Goal: Task Accomplishment & Management: Manage account settings

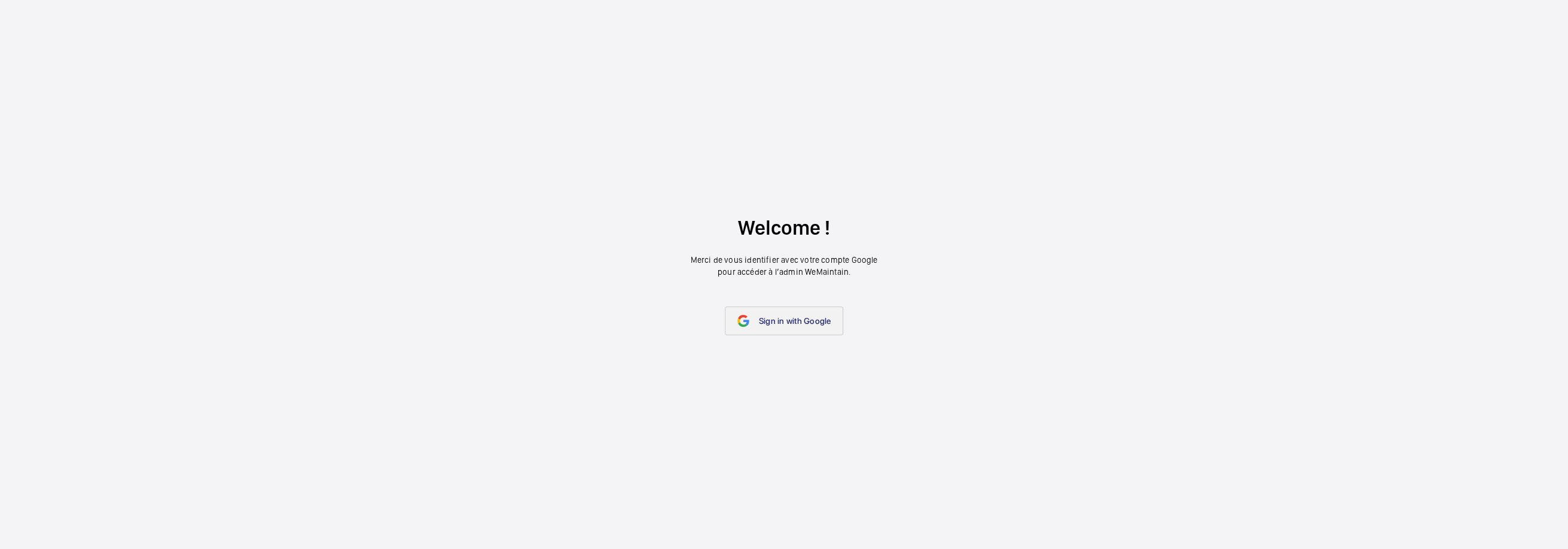
click at [796, 319] on span "Sign in with Google" at bounding box center [795, 321] width 72 height 10
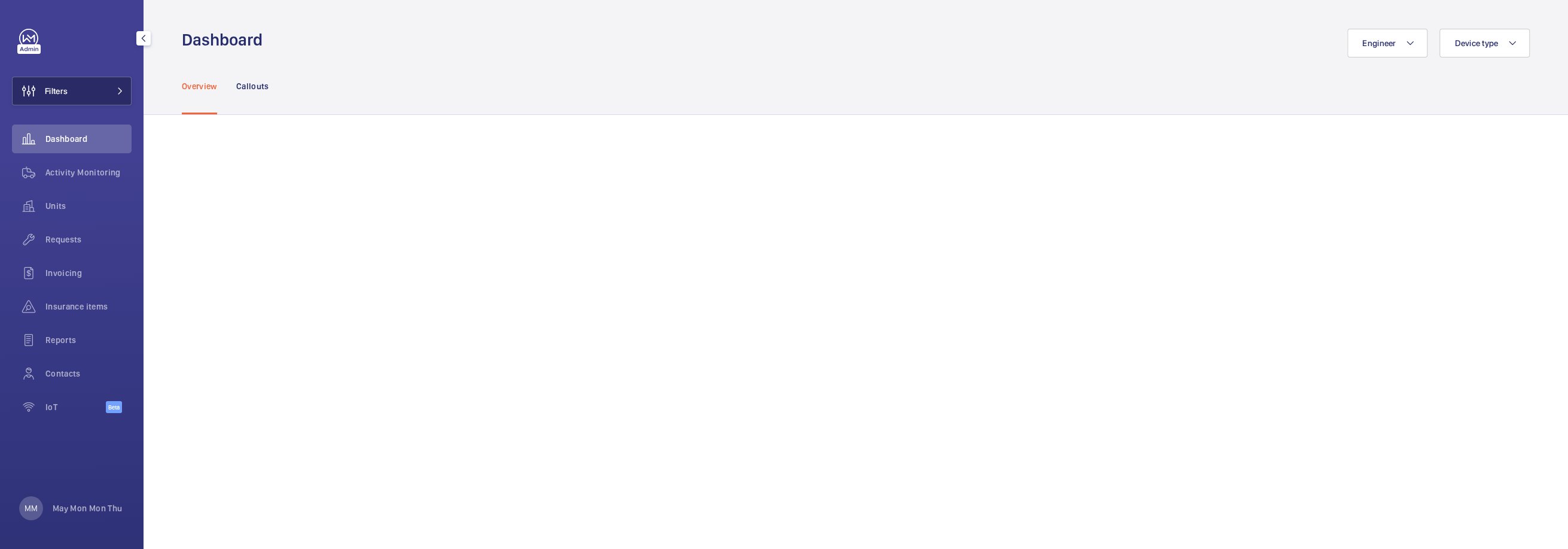
click at [96, 88] on button "Filters" at bounding box center [72, 91] width 119 height 29
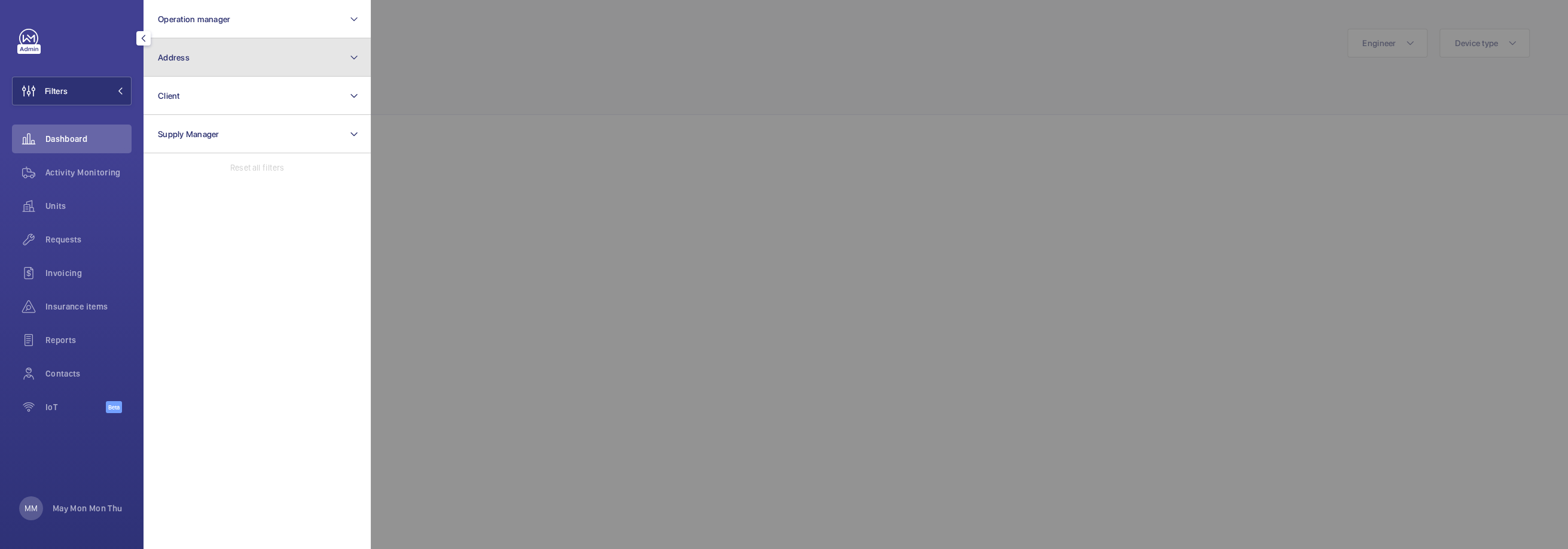
click at [208, 59] on button "Address" at bounding box center [257, 58] width 227 height 39
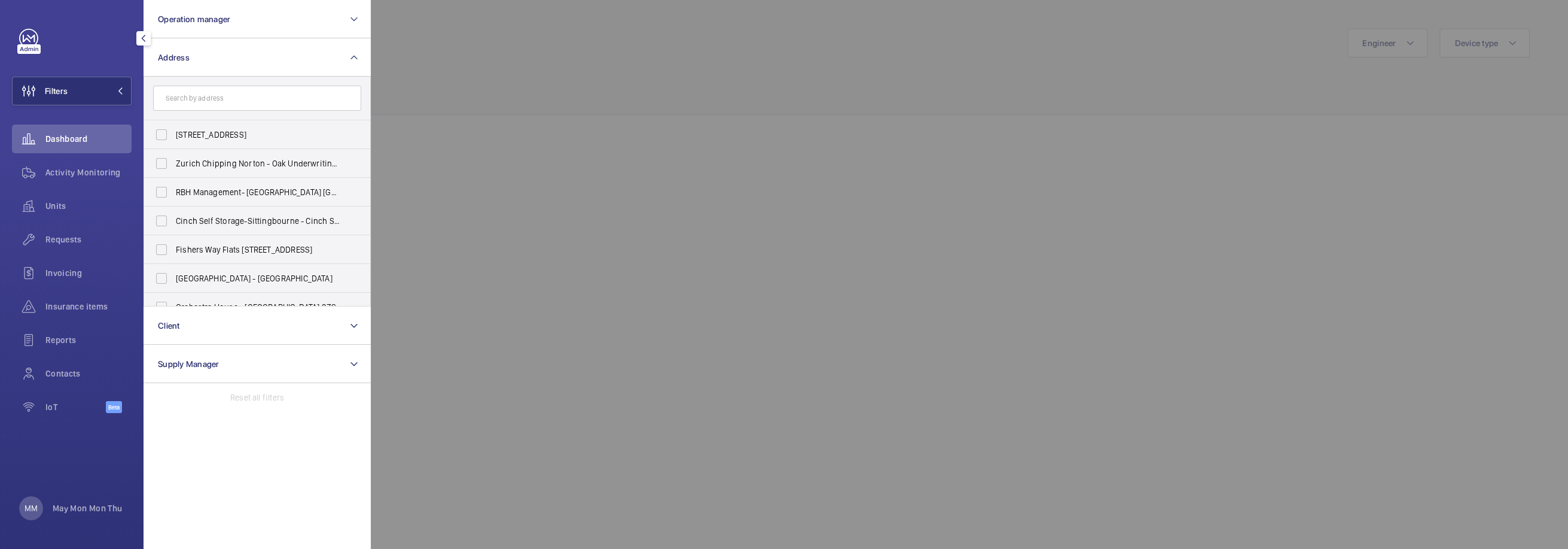
click at [330, 99] on input "text" at bounding box center [257, 98] width 208 height 25
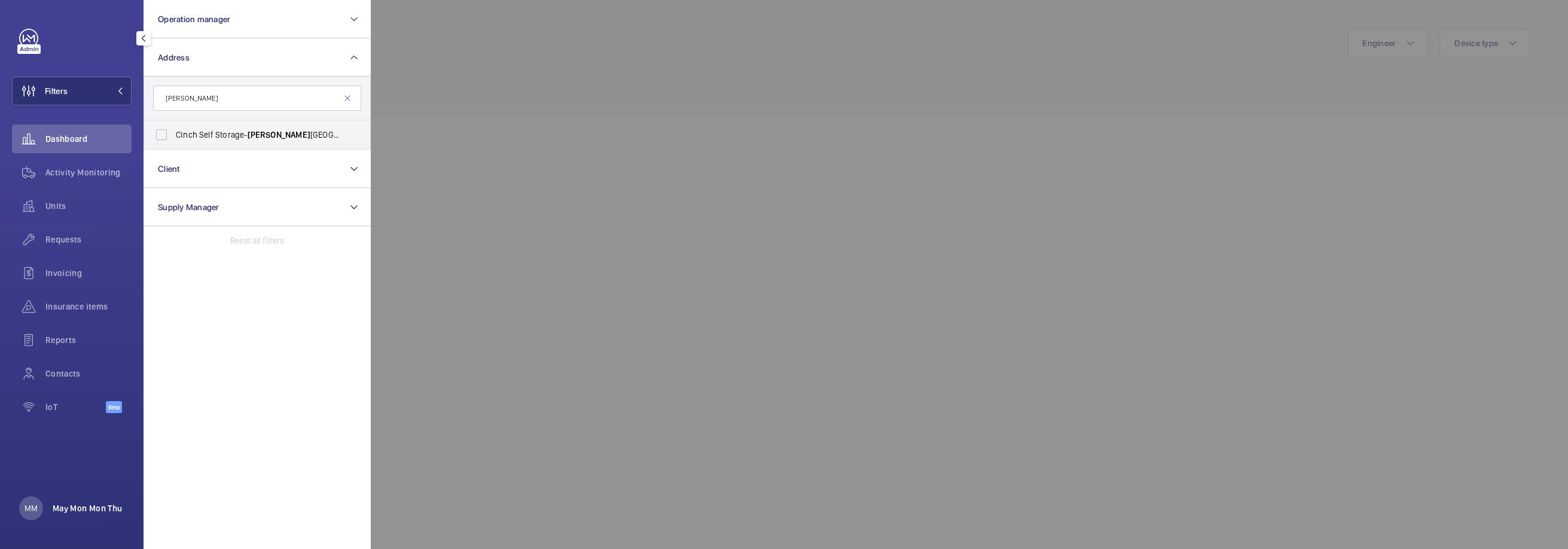
type input "[PERSON_NAME]"
click at [81, 503] on p "May Mon Mon Thu" at bounding box center [87, 508] width 69 height 12
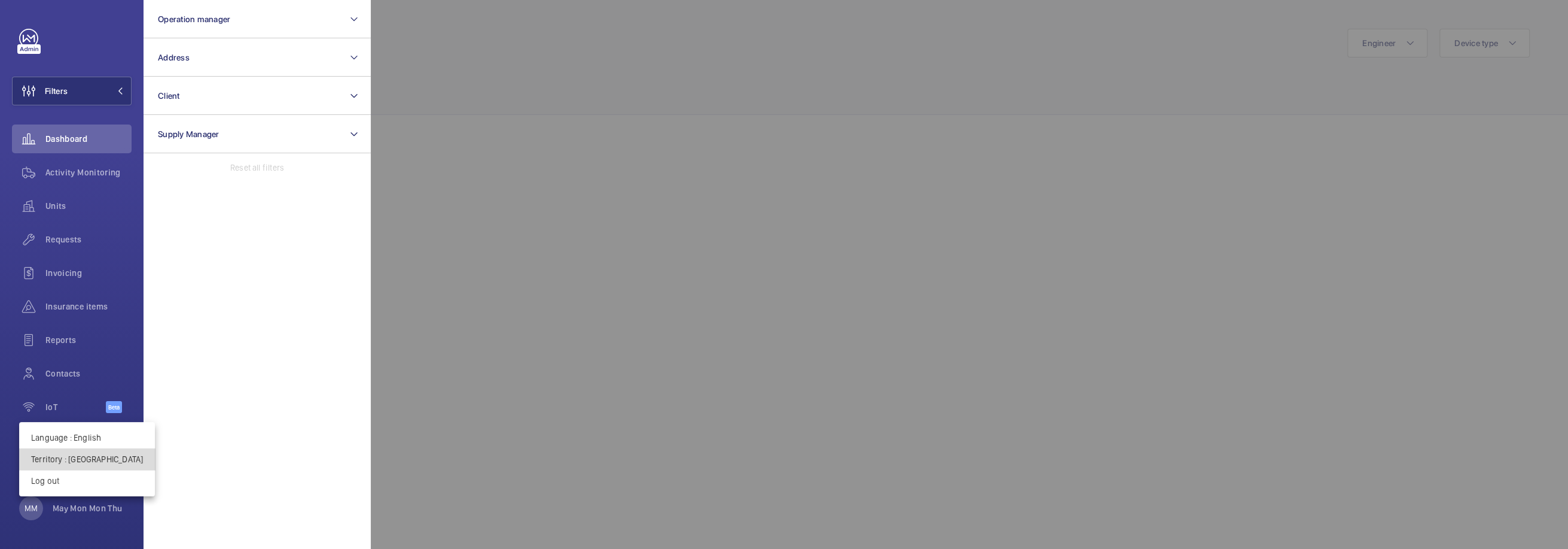
click at [88, 458] on p "Territory : United Kingdom" at bounding box center [87, 459] width 112 height 12
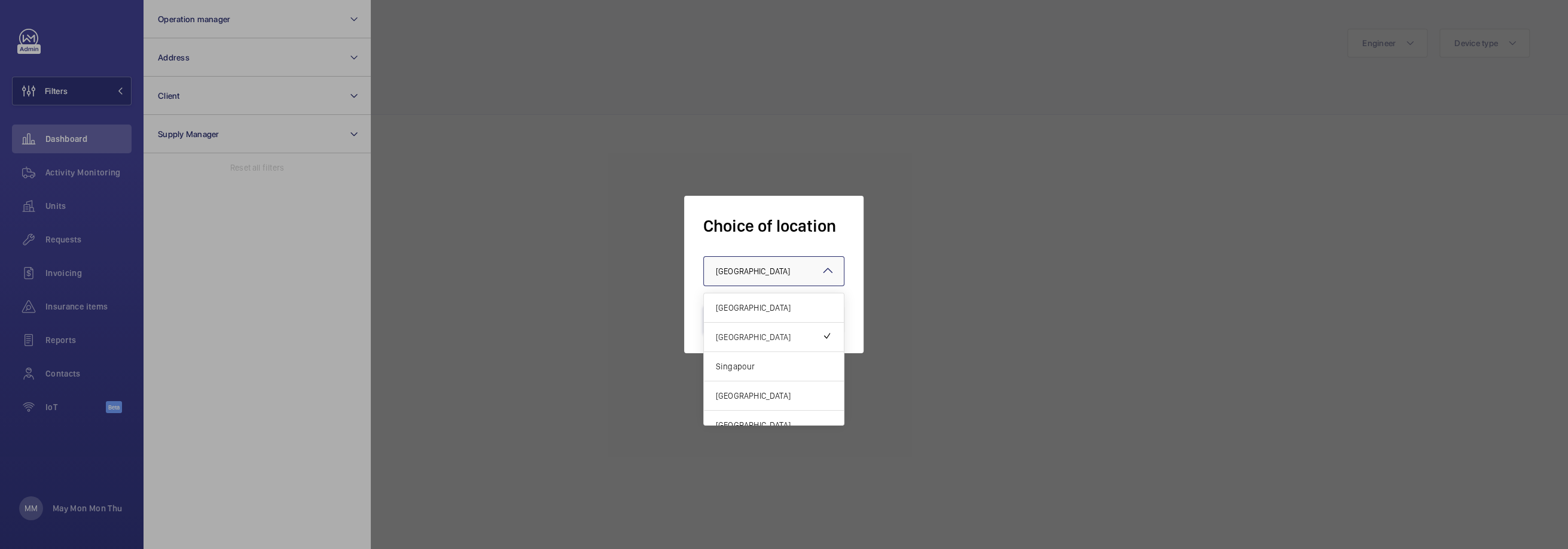
click at [762, 269] on span "United Kingdom" at bounding box center [752, 271] width 74 height 10
click at [770, 372] on div "Singapour" at bounding box center [774, 366] width 140 height 29
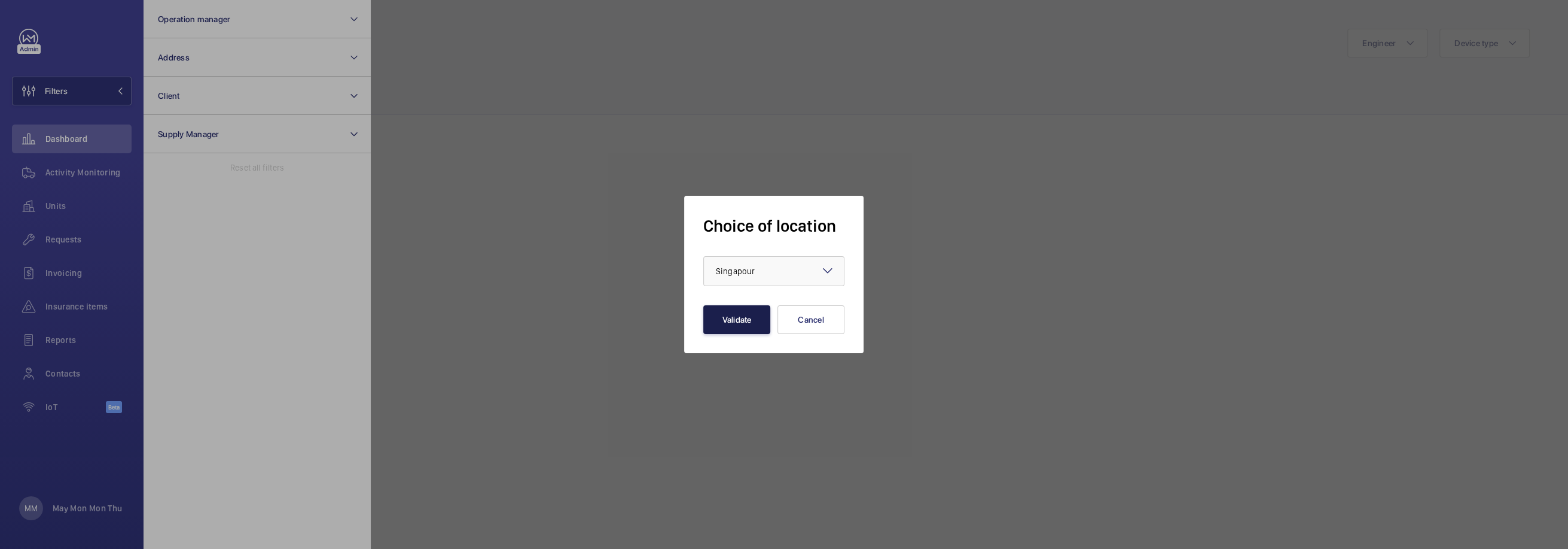
click at [734, 316] on button "Validate" at bounding box center [737, 319] width 67 height 29
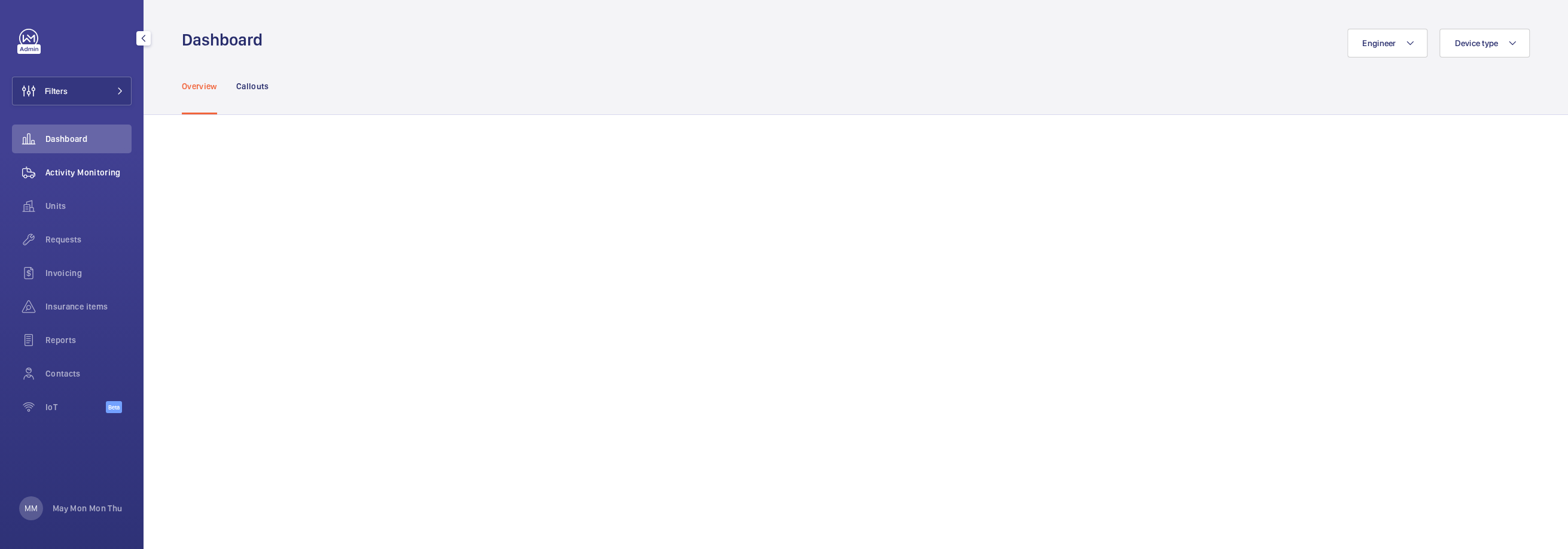
click at [96, 166] on div "Activity Monitoring" at bounding box center [72, 172] width 119 height 29
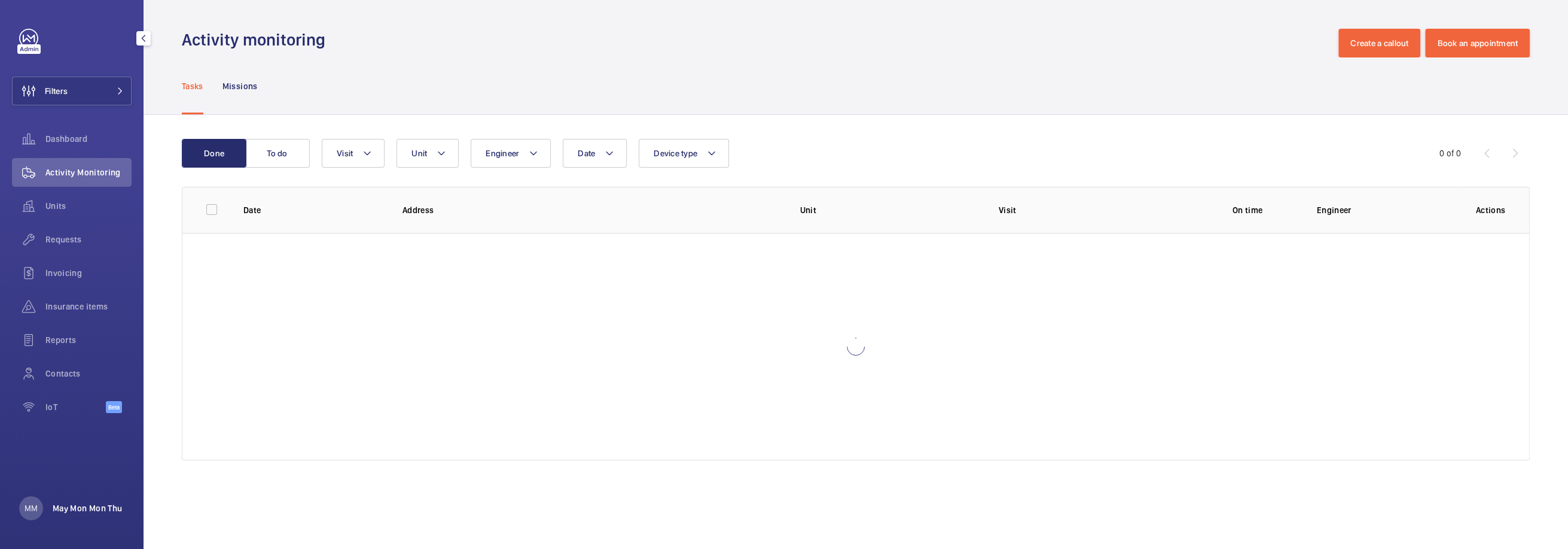
click at [93, 505] on p "May Mon Mon Thu" at bounding box center [87, 508] width 69 height 12
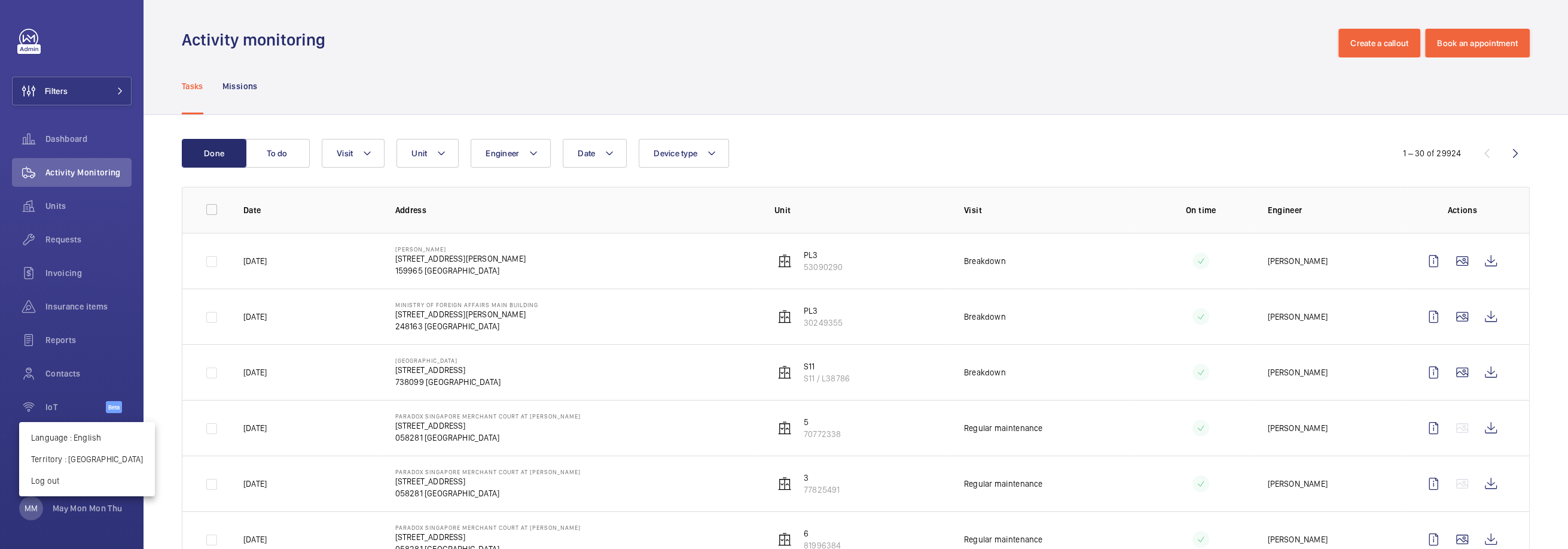
click at [337, 88] on div at bounding box center [784, 274] width 1568 height 549
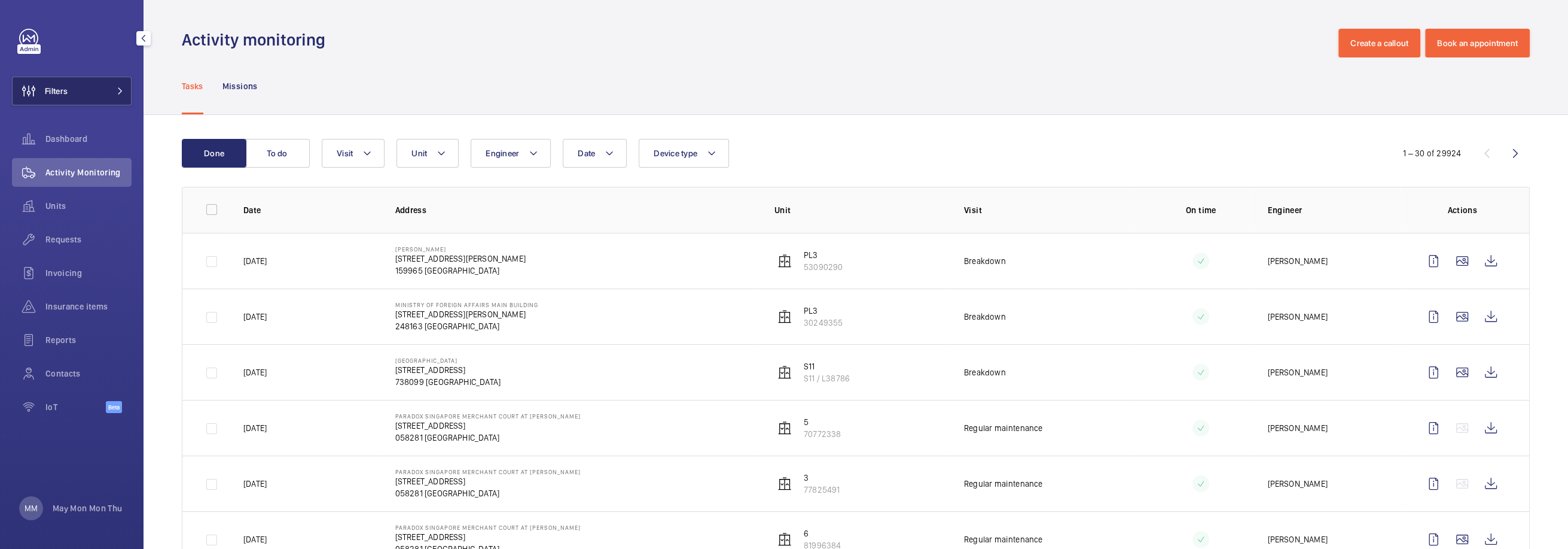
click at [101, 89] on button "Filters" at bounding box center [72, 91] width 119 height 29
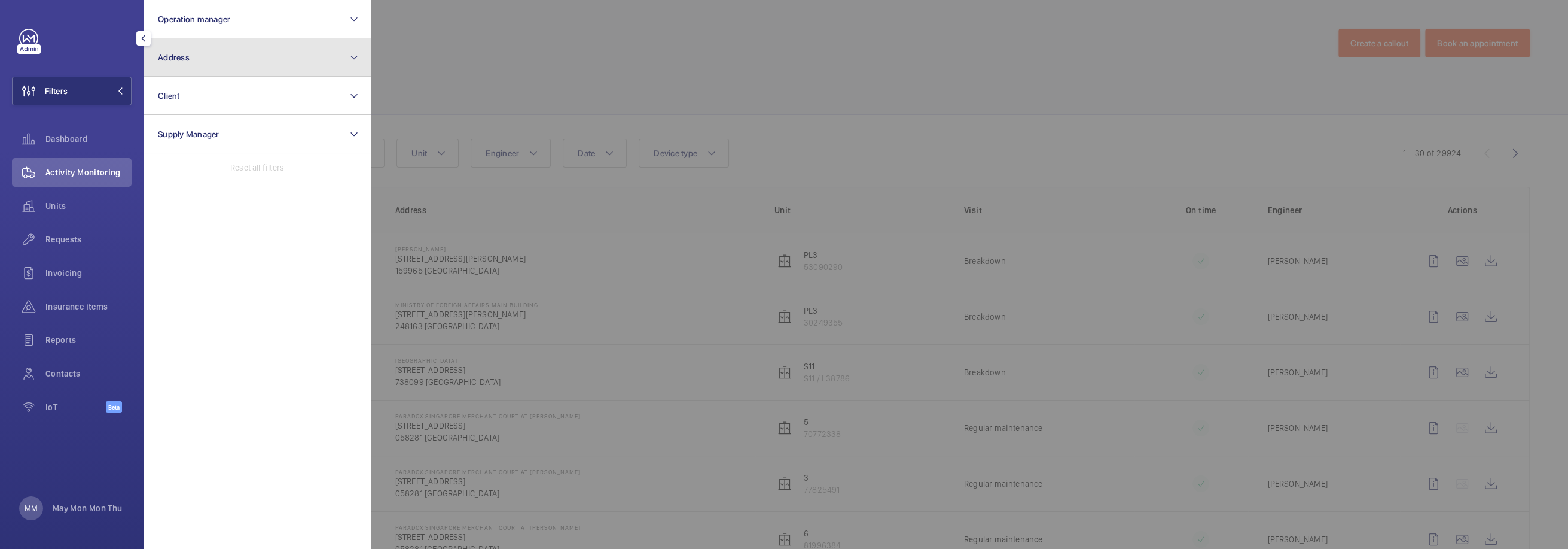
click at [202, 62] on button "Address" at bounding box center [257, 58] width 227 height 39
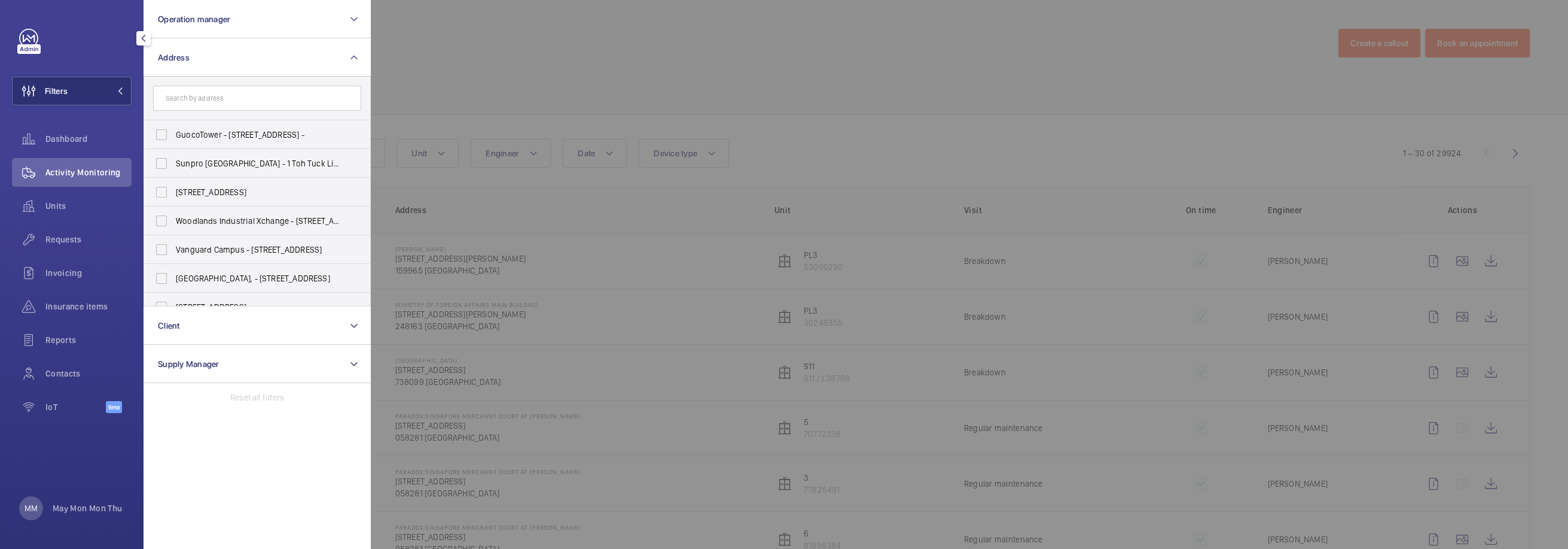
click at [291, 96] on input "text" at bounding box center [257, 98] width 208 height 25
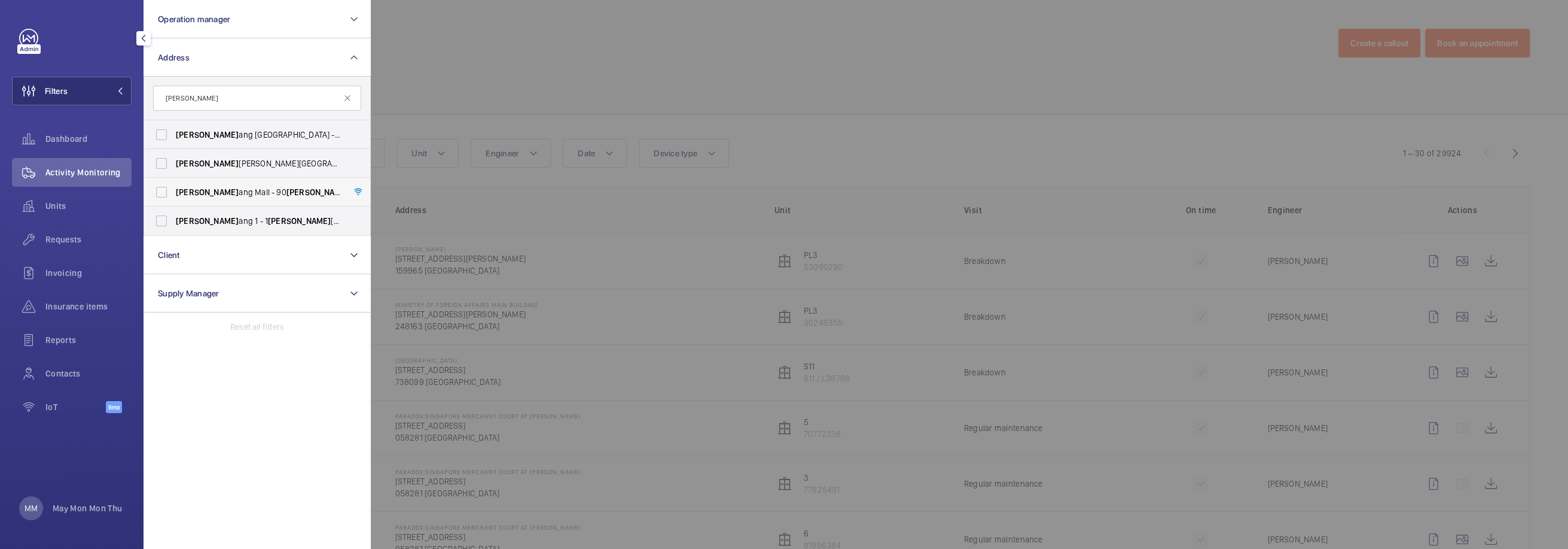
type input "[PERSON_NAME]"
click at [287, 190] on span "[PERSON_NAME]" at bounding box center [318, 192] width 63 height 10
click at [173, 190] on input "[PERSON_NAME] Mall - [STREET_ADDRESS][PERSON_NAME]" at bounding box center [161, 192] width 24 height 24
checkbox input "true"
click at [512, 67] on div at bounding box center [1155, 274] width 1568 height 549
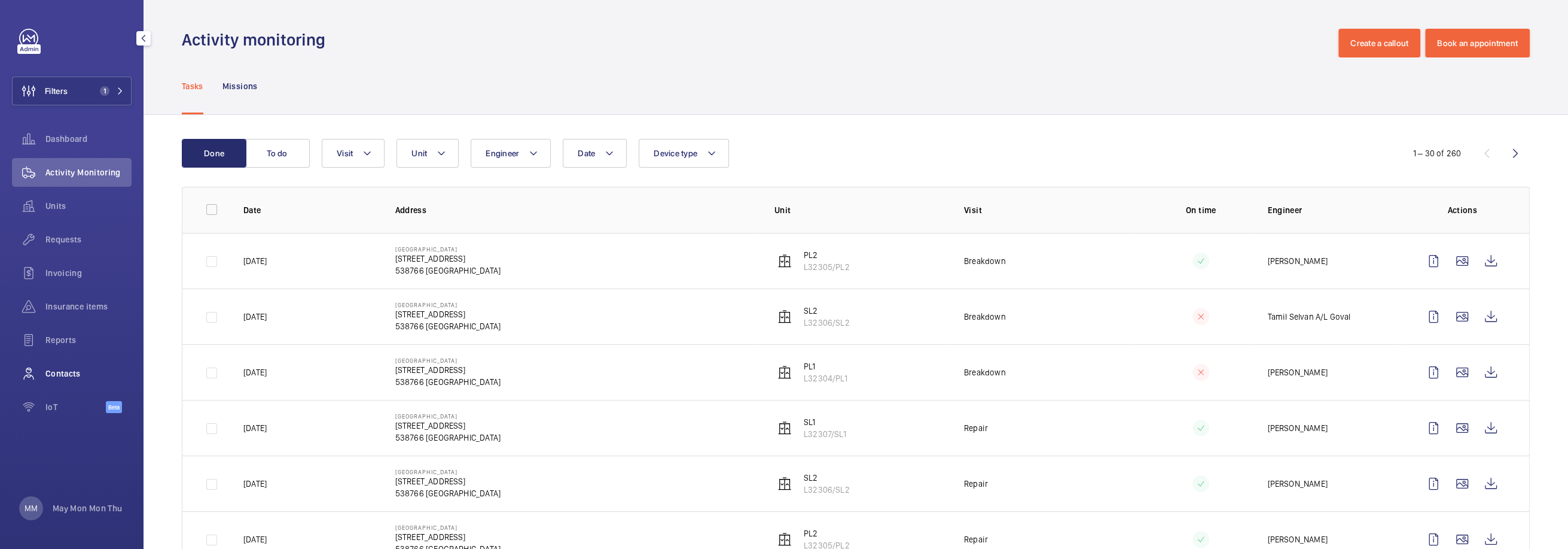
click at [62, 375] on span "Contacts" at bounding box center [88, 374] width 86 height 12
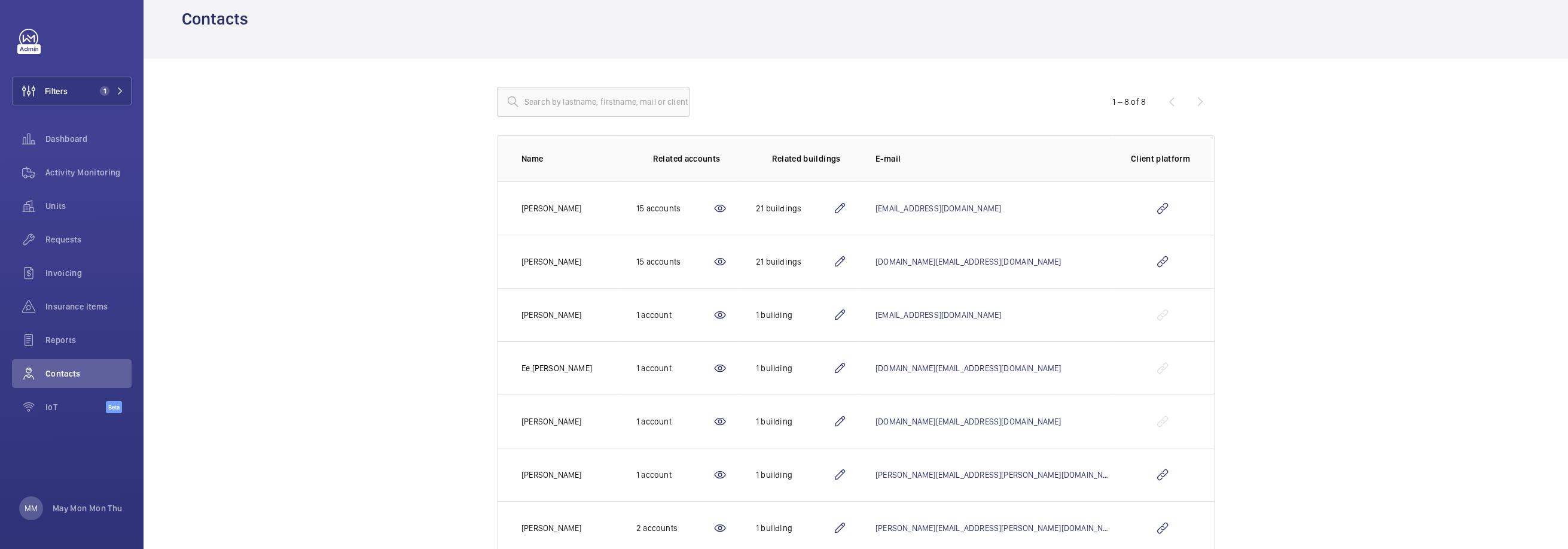
scroll to position [80, 0]
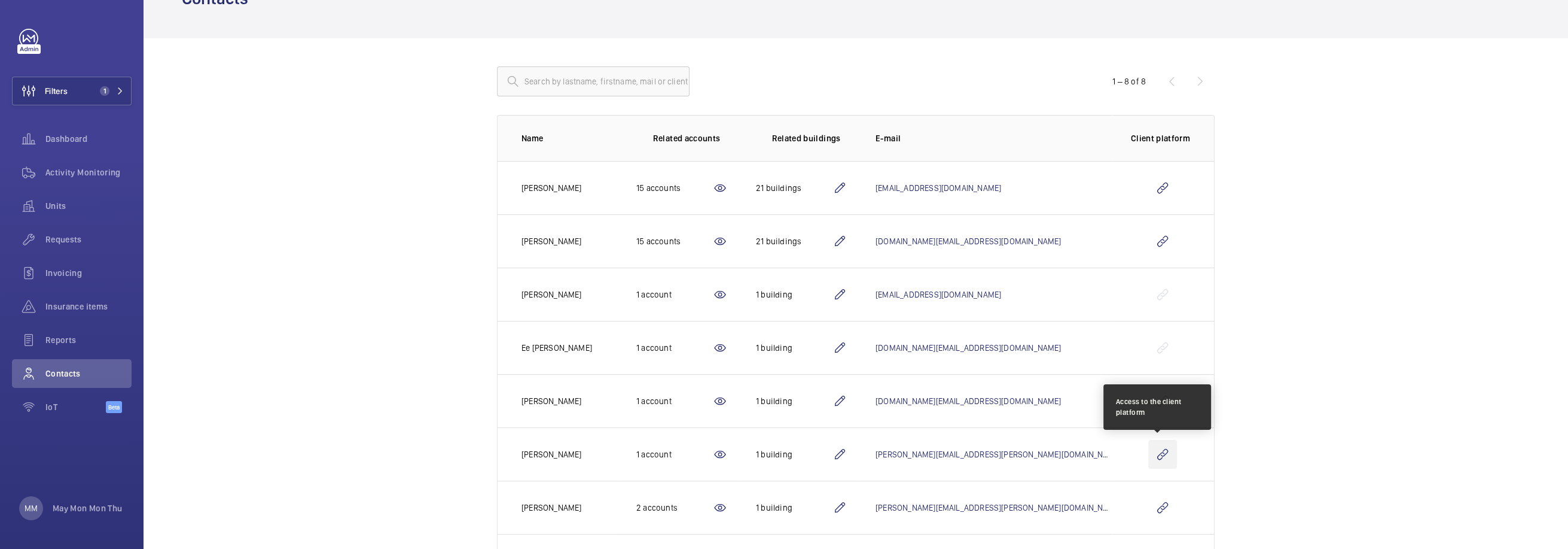
click at [1158, 457] on wm-front-icon-button at bounding box center [1162, 454] width 29 height 29
